Goal: Transaction & Acquisition: Purchase product/service

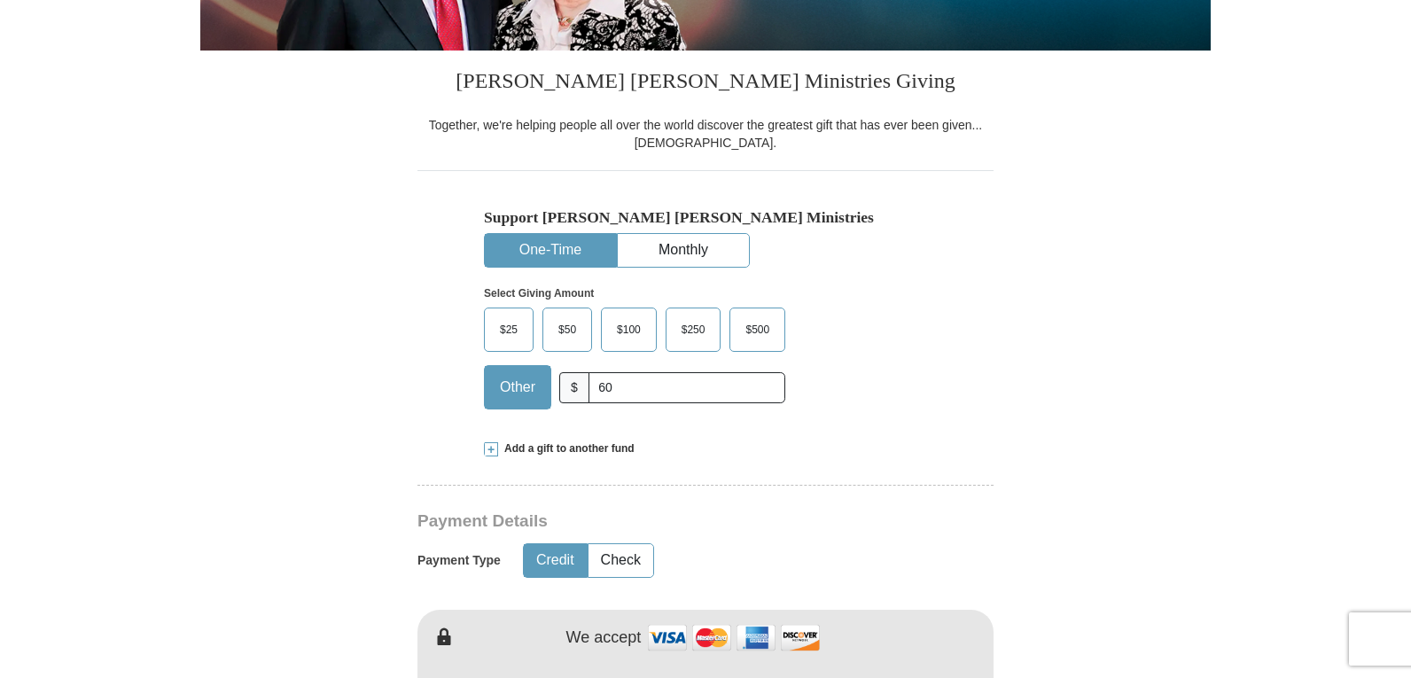
scroll to position [532, 0]
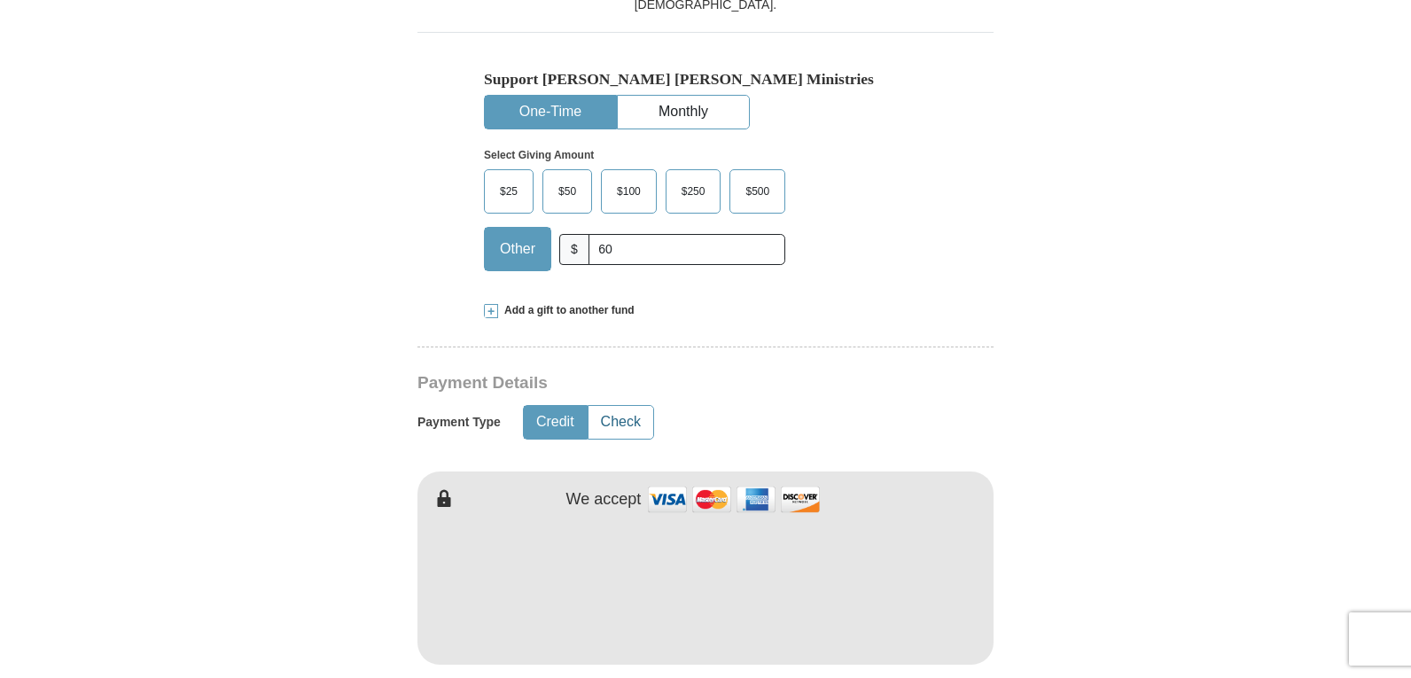
type input "60"
click at [642, 422] on button "Check" at bounding box center [620, 422] width 65 height 33
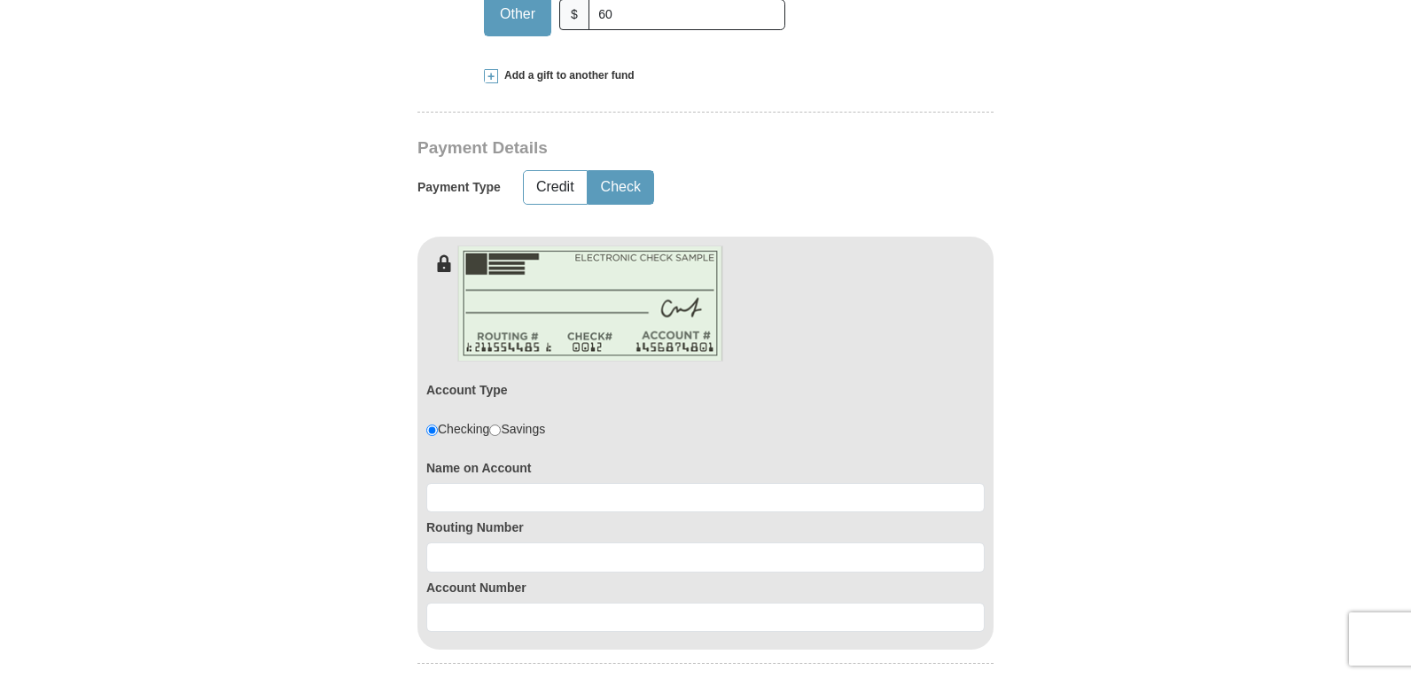
scroll to position [797, 0]
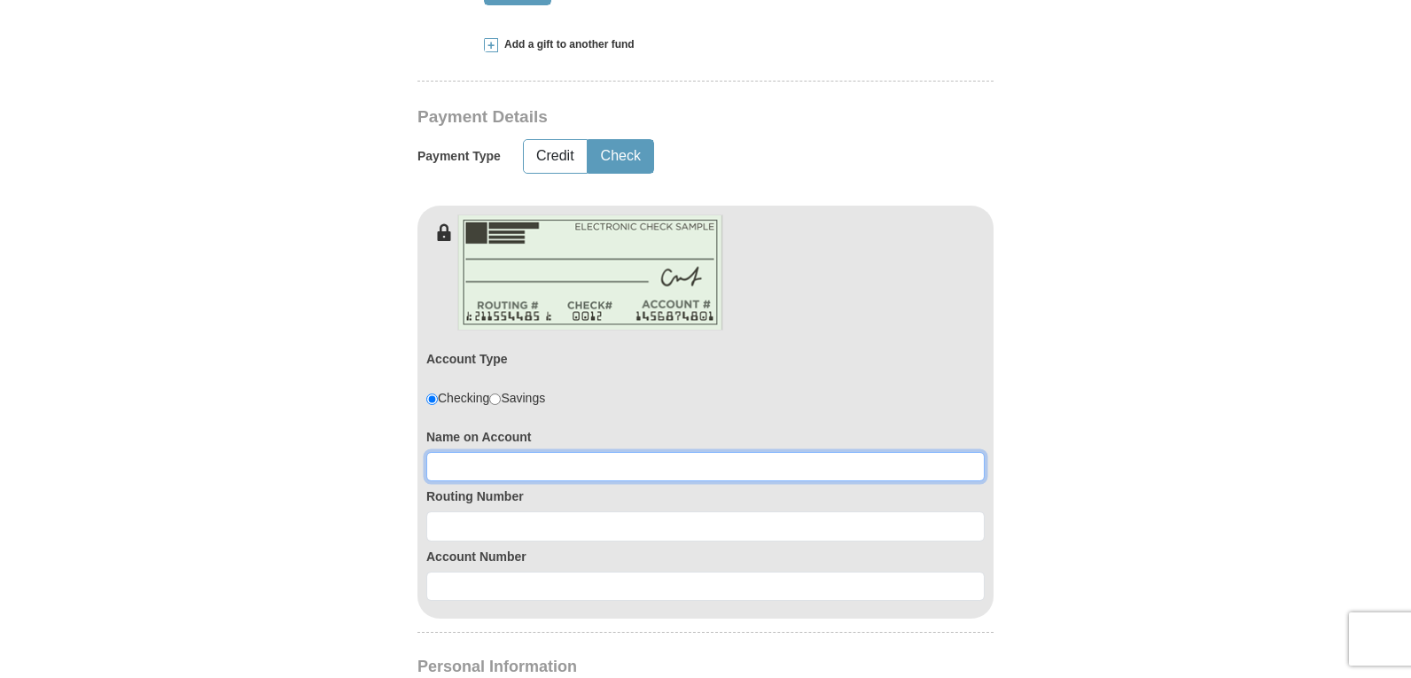
click at [493, 471] on input at bounding box center [705, 467] width 558 height 30
type input "[PERSON_NAME]"
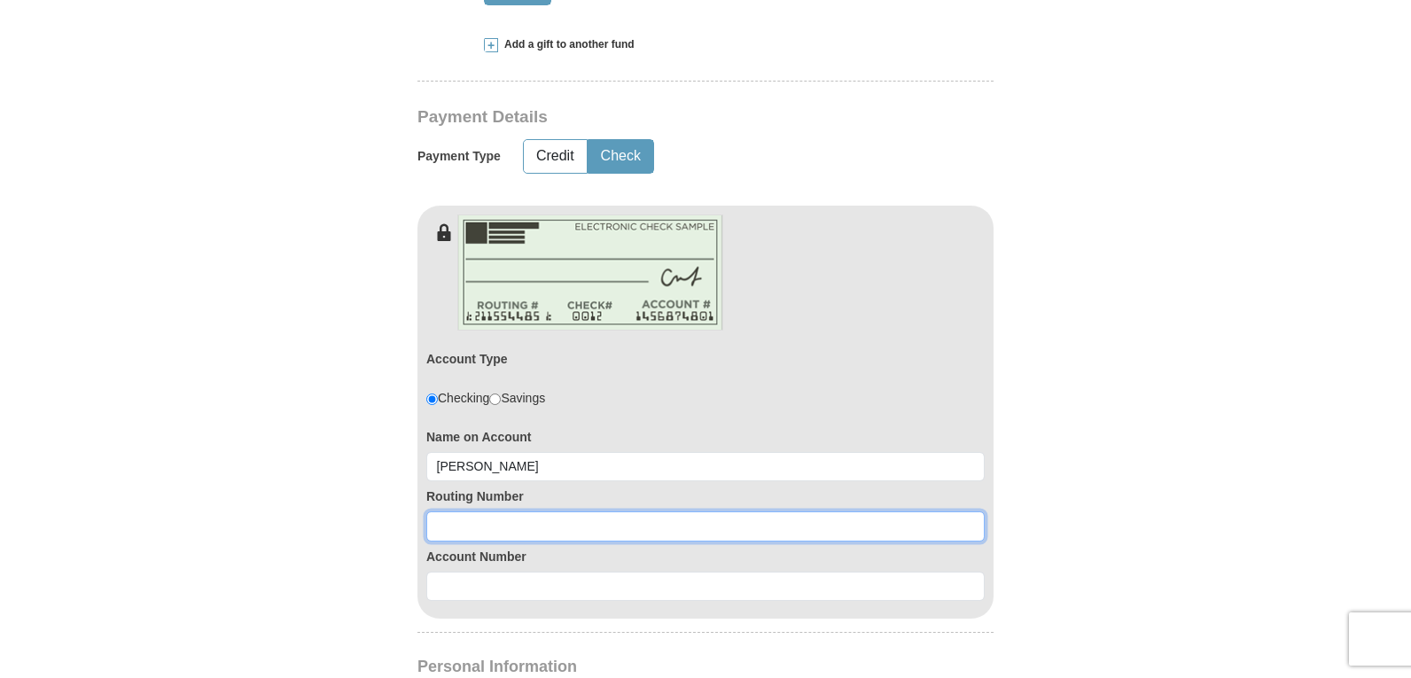
click at [502, 535] on input at bounding box center [705, 526] width 558 height 30
type input "122235821"
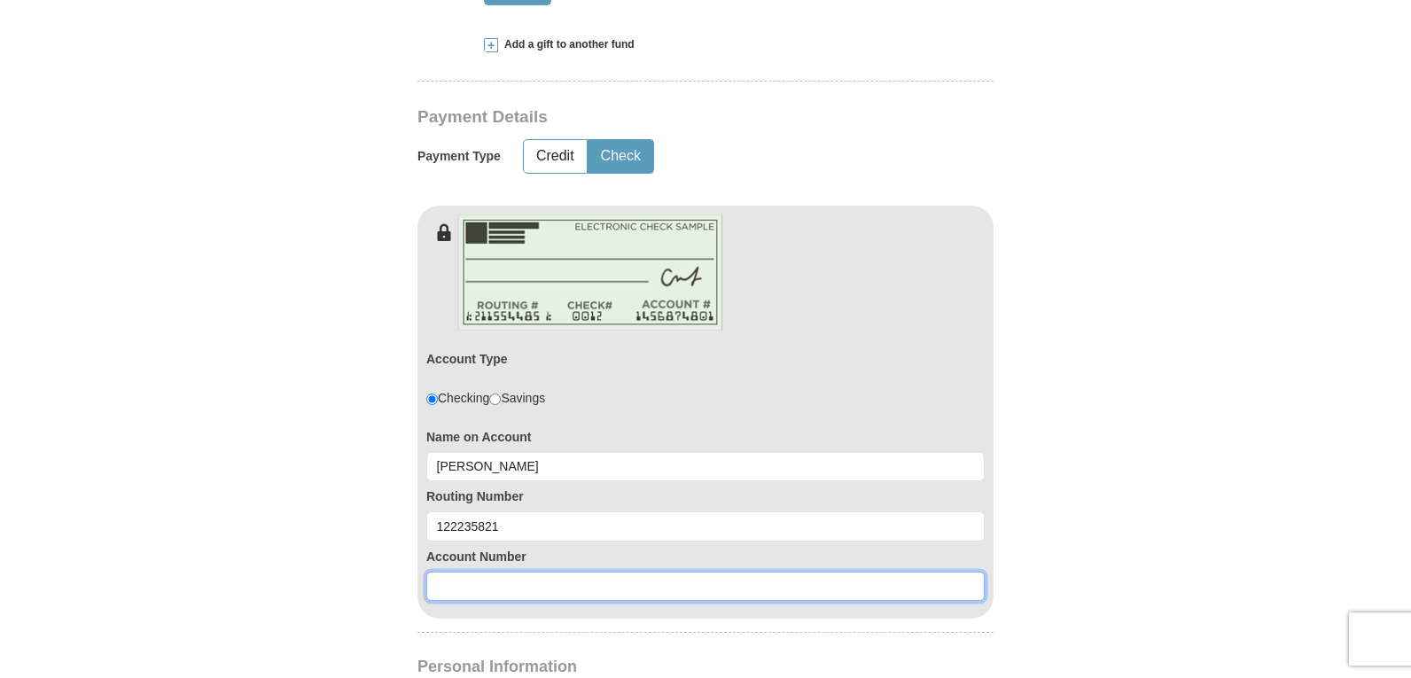
click at [494, 586] on input at bounding box center [705, 587] width 558 height 30
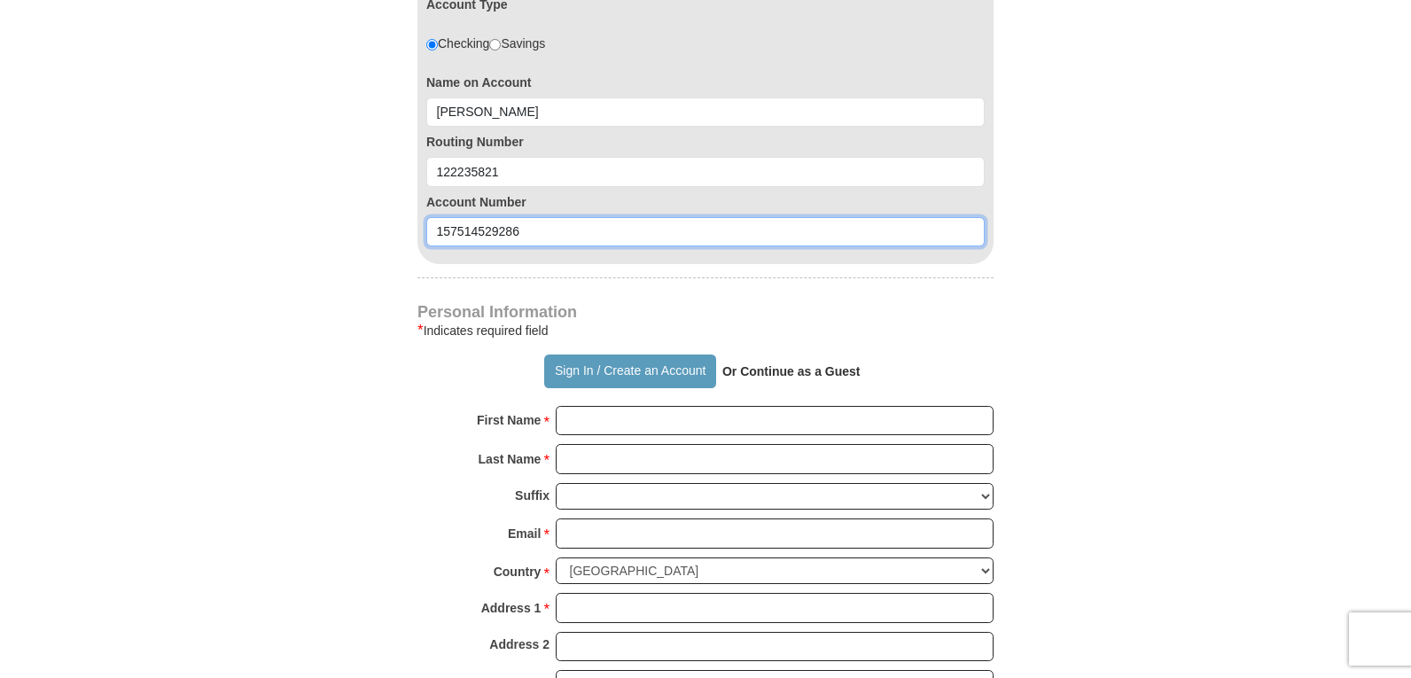
scroll to position [1241, 0]
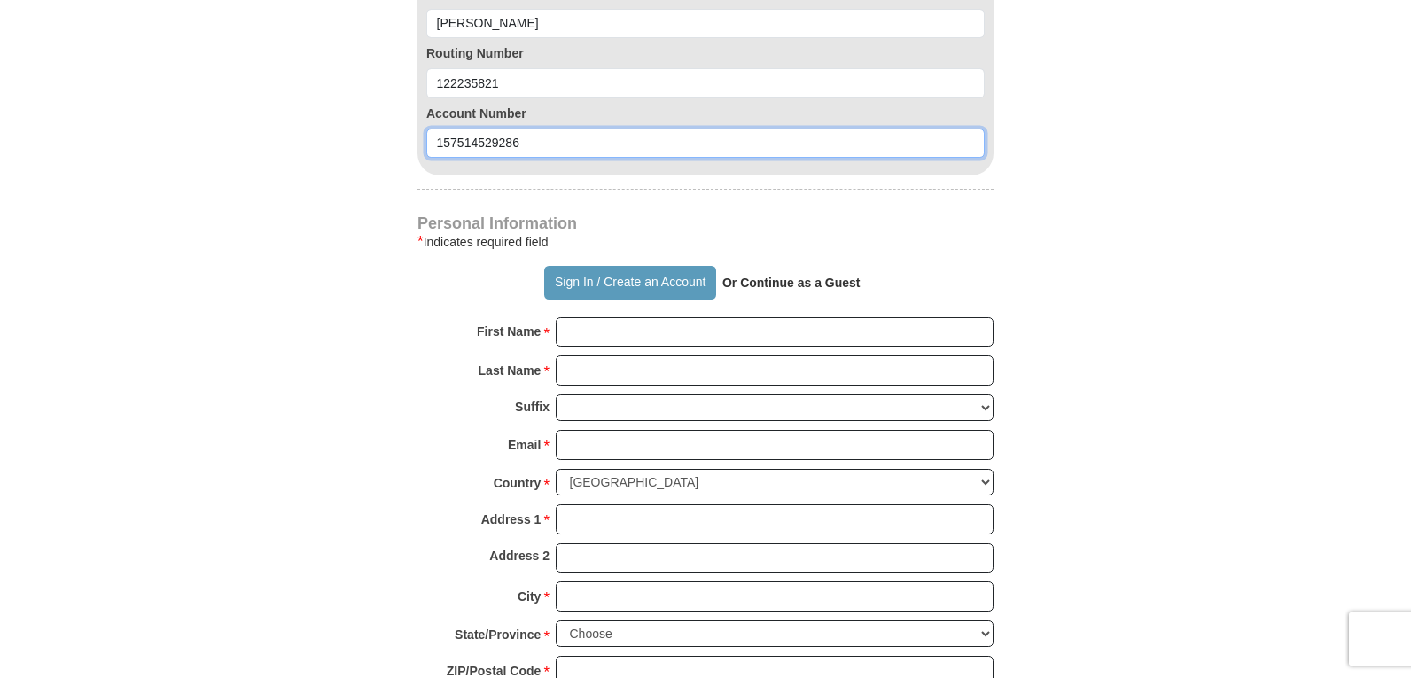
type input "157514529286"
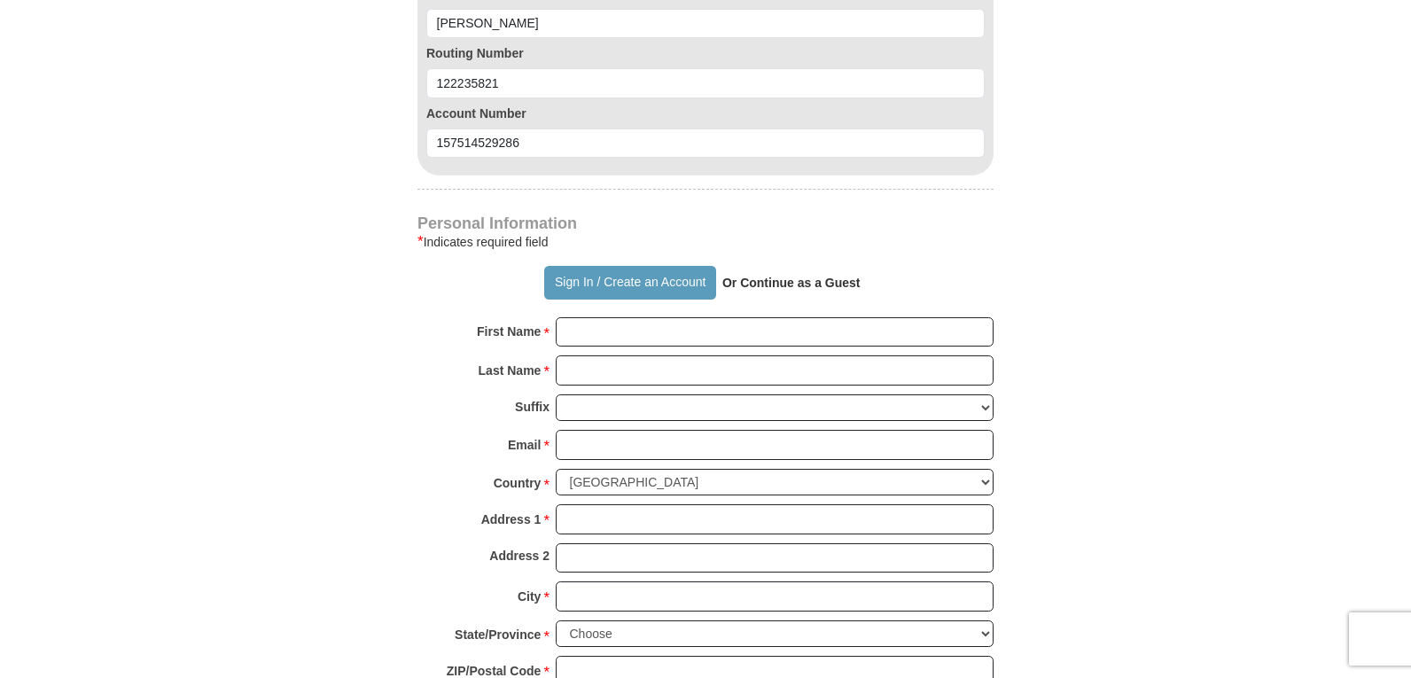
click at [639, 353] on div "First Name * Please enter First Name" at bounding box center [705, 336] width 576 height 39
click at [636, 335] on input "First Name *" at bounding box center [775, 332] width 438 height 30
type input "dakarai"
type input "[PERSON_NAME]"
type input "[EMAIL_ADDRESS][DOMAIN_NAME]"
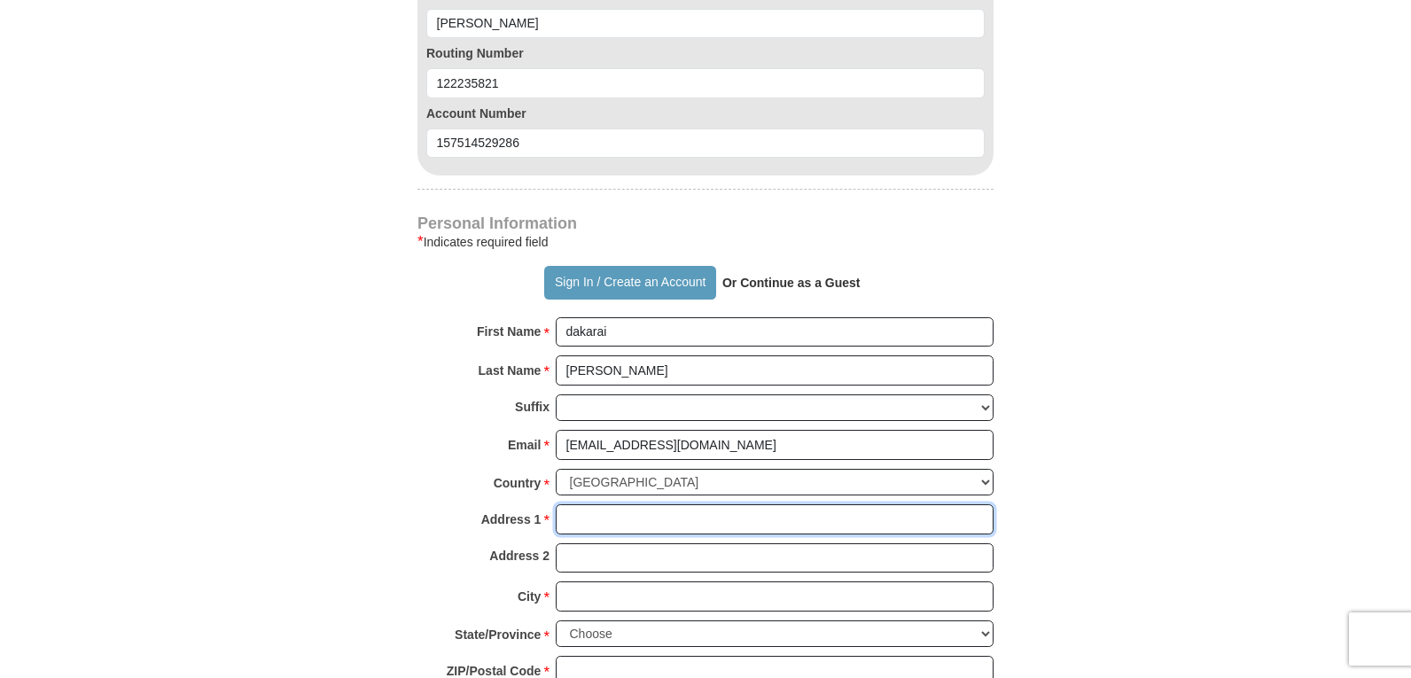
type input "[STREET_ADDRESS]"
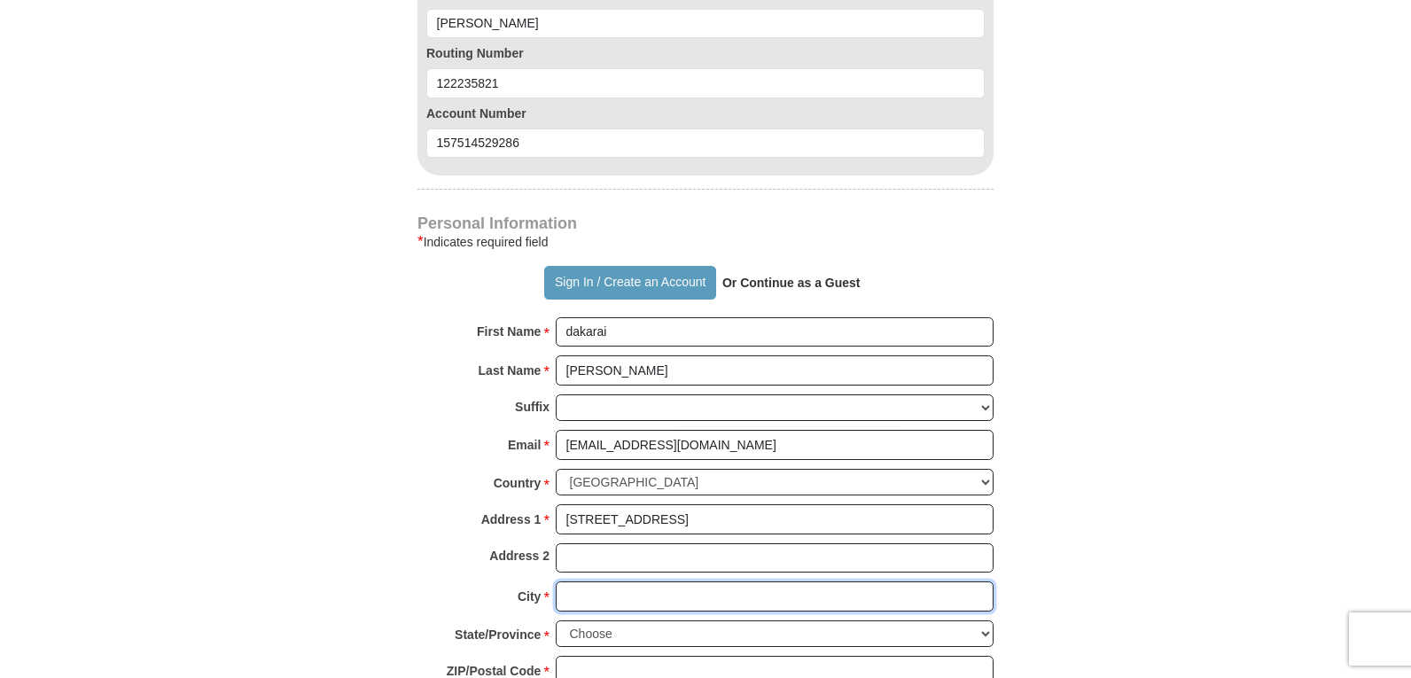
type input "[GEOGRAPHIC_DATA]"
select select "CA"
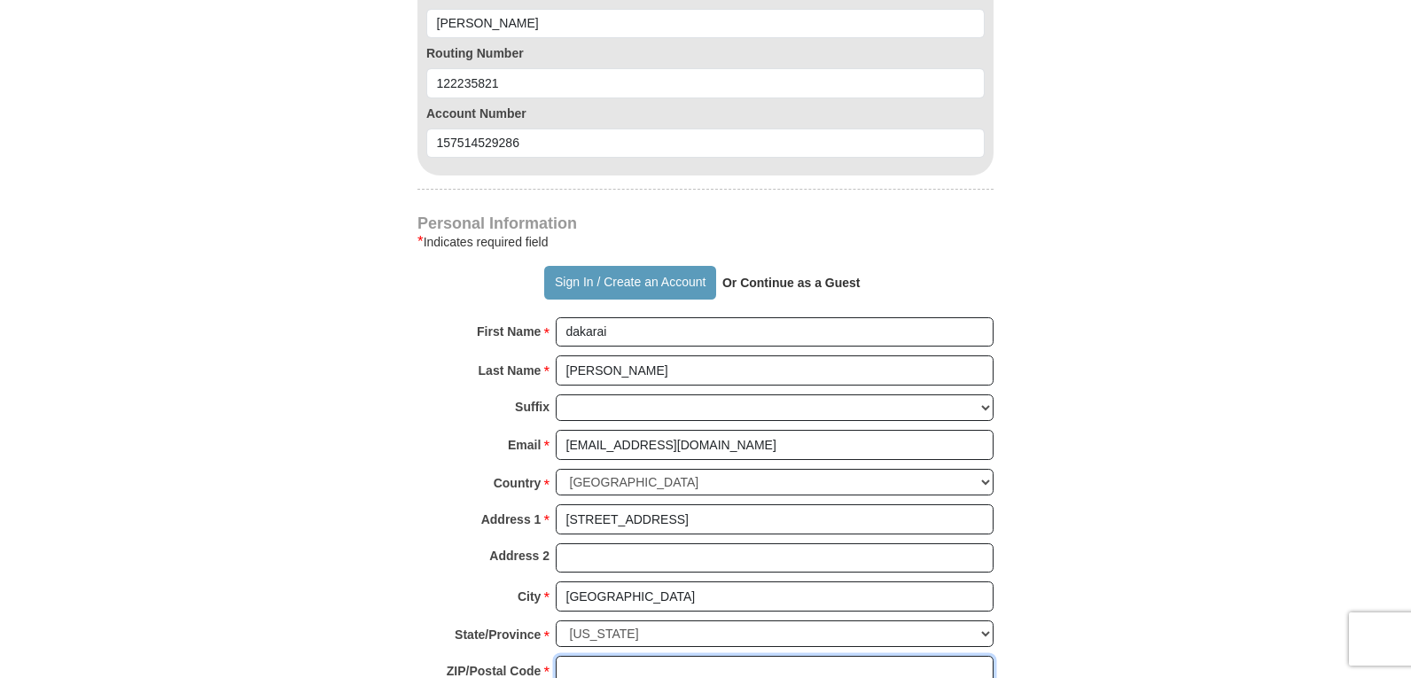
type input "92630"
type input "9493916441"
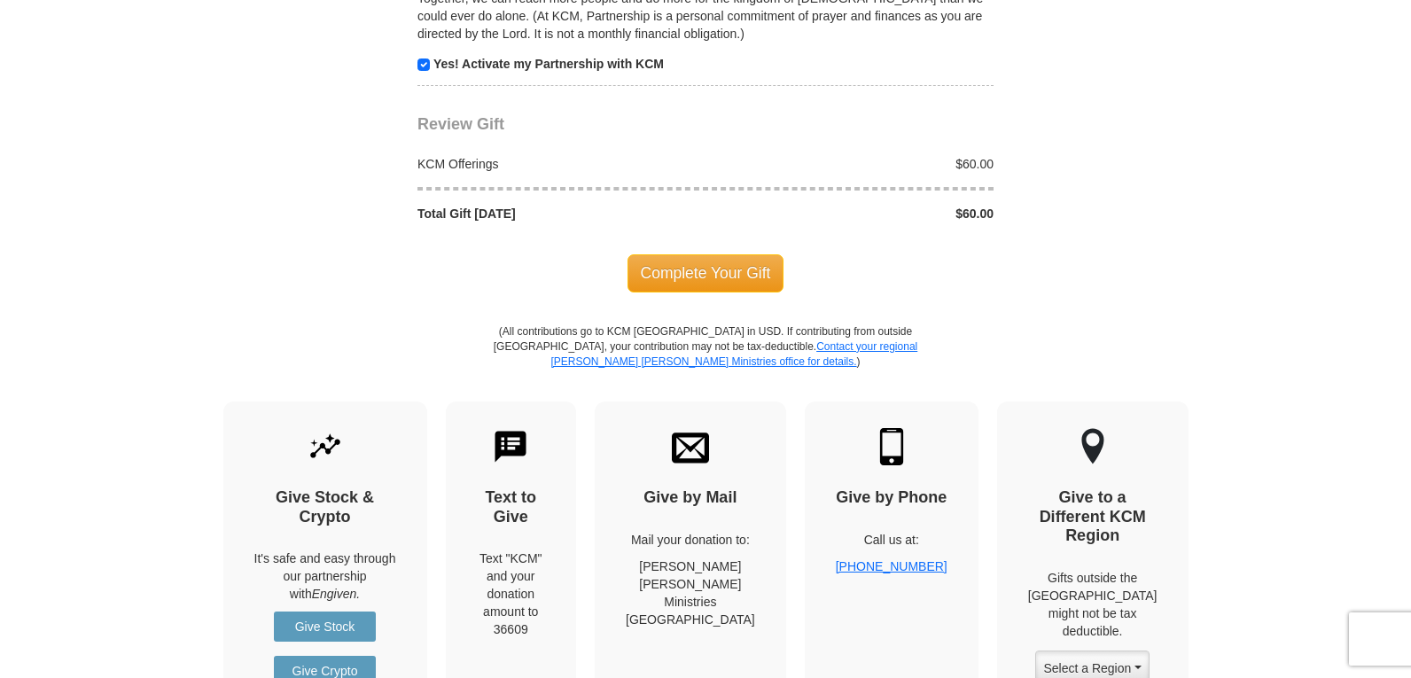
scroll to position [2038, 0]
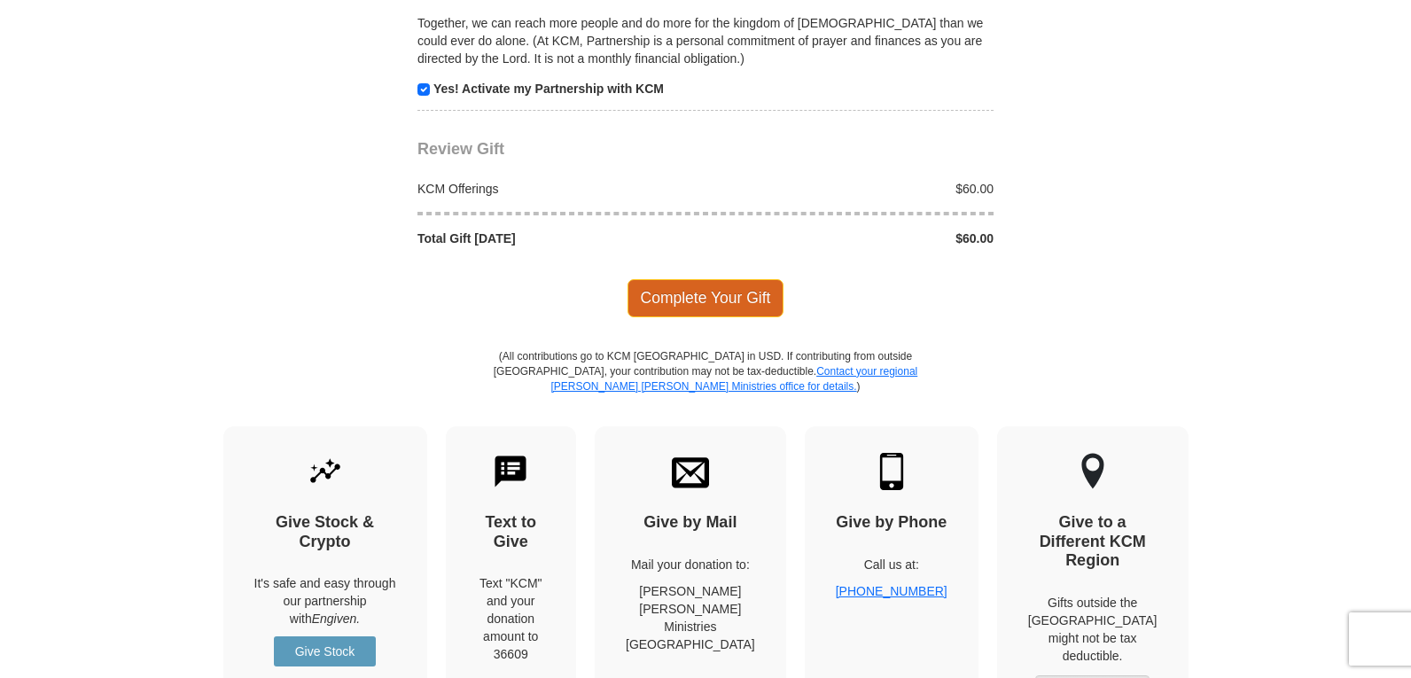
click at [719, 293] on span "Complete Your Gift" at bounding box center [705, 297] width 157 height 37
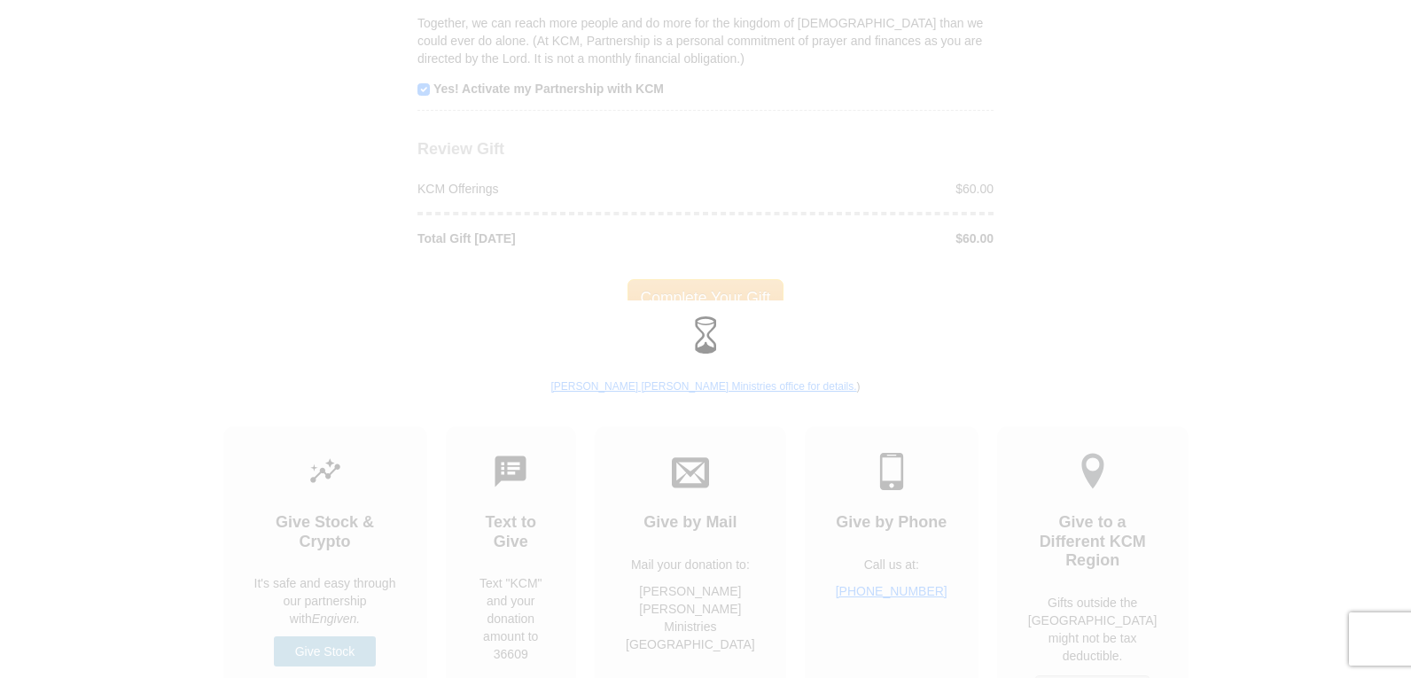
click at [719, 293] on div at bounding box center [705, 339] width 1411 height 678
